Goal: Task Accomplishment & Management: Use online tool/utility

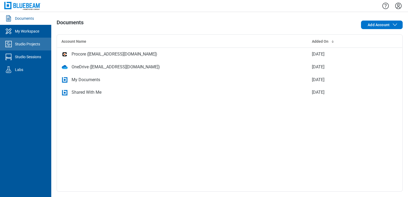
click at [37, 41] on link "Studio Projects" at bounding box center [25, 44] width 51 height 13
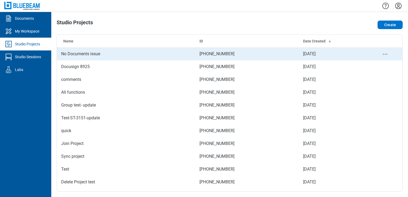
click at [100, 58] on td "No Documents issue" at bounding box center [126, 53] width 138 height 13
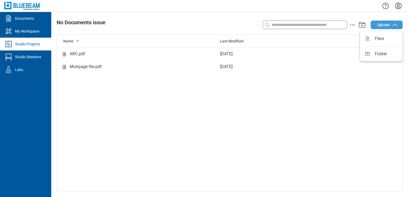
click at [385, 23] on span "Upload" at bounding box center [383, 24] width 12 height 5
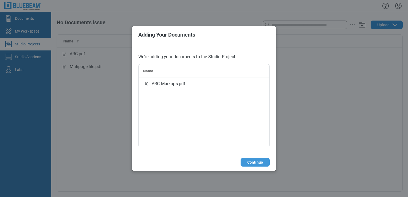
click at [255, 163] on button "Continue" at bounding box center [254, 162] width 29 height 9
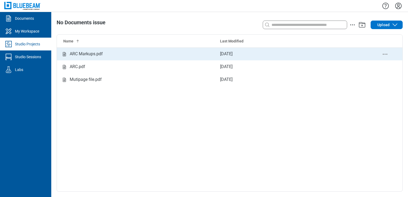
click at [115, 56] on div "ARC Markups.pdf" at bounding box center [136, 54] width 150 height 7
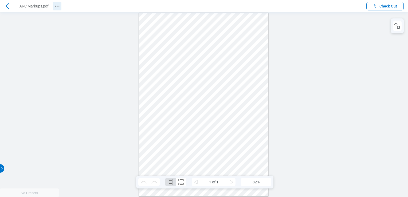
click at [56, 6] on icon "Revision History" at bounding box center [57, 6] width 6 height 6
